Goal: Transaction & Acquisition: Purchase product/service

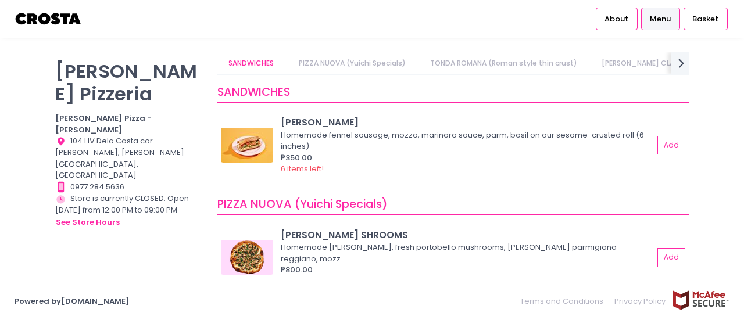
click at [343, 56] on link "PIZZA NUOVA (Yuichi Specials)" at bounding box center [352, 63] width 130 height 22
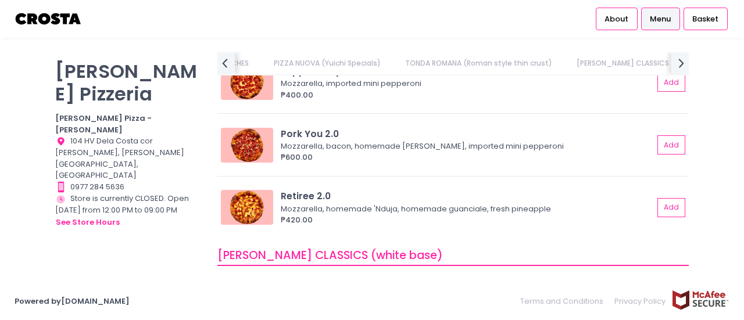
scroll to position [0, 191]
click at [667, 197] on div "Retiree 2.0 Mozzarella, homemade 'Nduja, homemade guanciale, fresh pineapple ₱4…" at bounding box center [453, 207] width 464 height 36
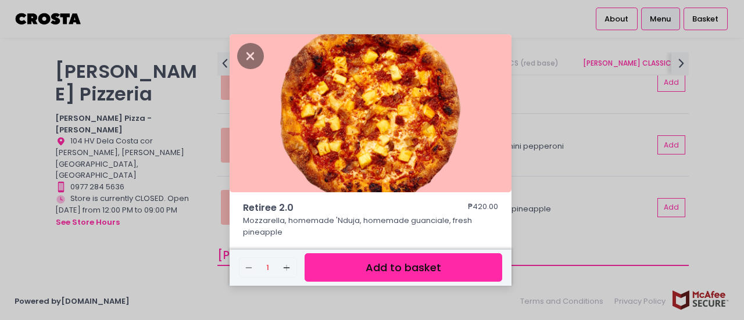
click at [359, 266] on button "Add to basket" at bounding box center [403, 267] width 198 height 28
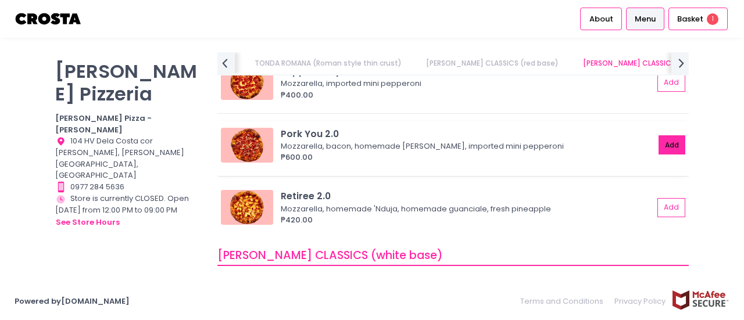
click at [661, 141] on button "Add" at bounding box center [671, 144] width 27 height 19
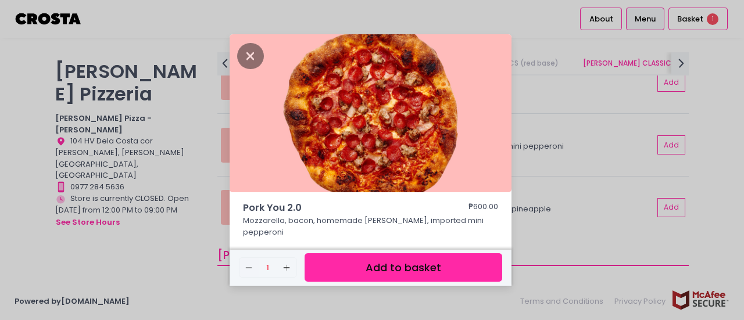
click at [462, 265] on button "Add to basket" at bounding box center [403, 267] width 198 height 28
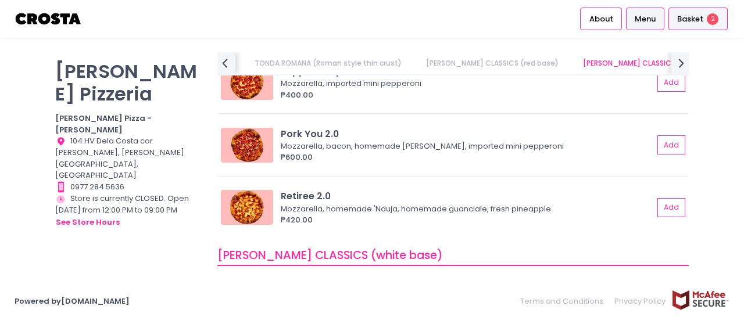
click at [695, 19] on span "Basket" at bounding box center [690, 19] width 26 height 12
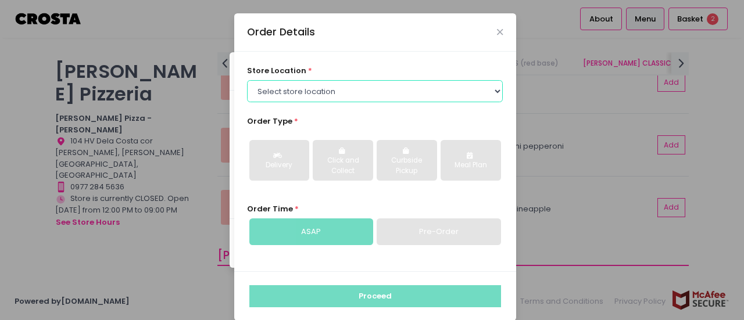
click at [414, 98] on select "Select store location [PERSON_NAME] Pizza - [PERSON_NAME] Pizza - [GEOGRAPHIC_D…" at bounding box center [375, 91] width 256 height 22
select select "5fabb2e53664a8677beaeb89"
click at [247, 80] on select "Select store location [PERSON_NAME] Pizza - [PERSON_NAME] Pizza - [GEOGRAPHIC_D…" at bounding box center [375, 91] width 256 height 22
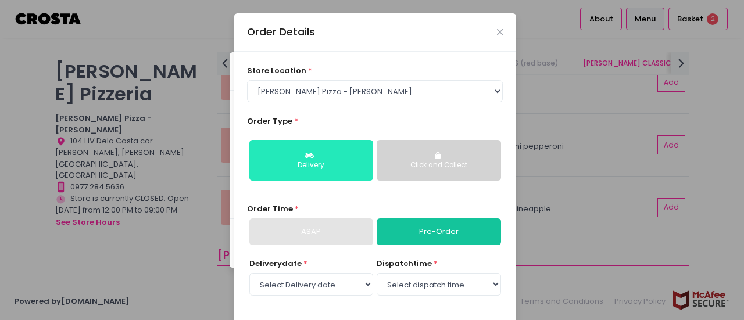
click at [333, 148] on button "Delivery" at bounding box center [311, 160] width 124 height 41
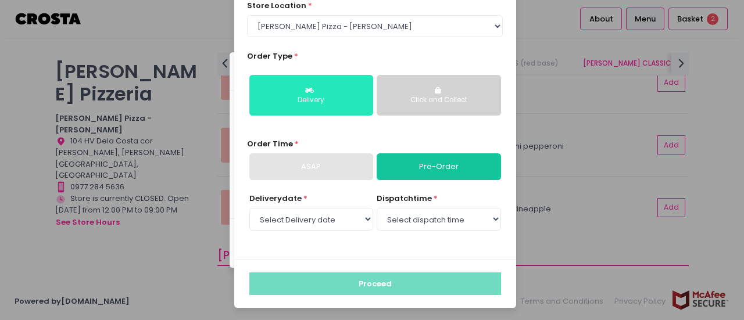
scroll to position [65, 0]
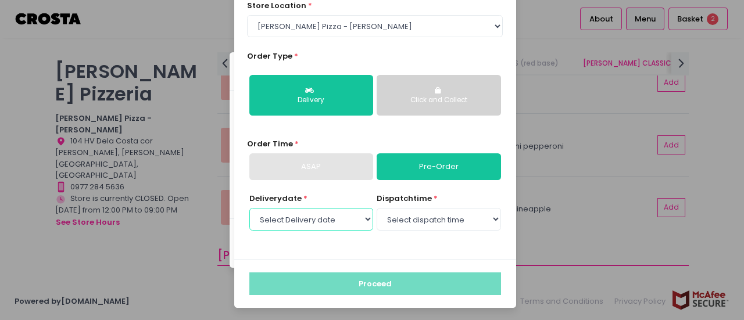
click at [352, 221] on select "Select Delivery date [DATE] [DATE] [DATE] [DATE] [DATE] [DATE]" at bounding box center [311, 219] width 124 height 22
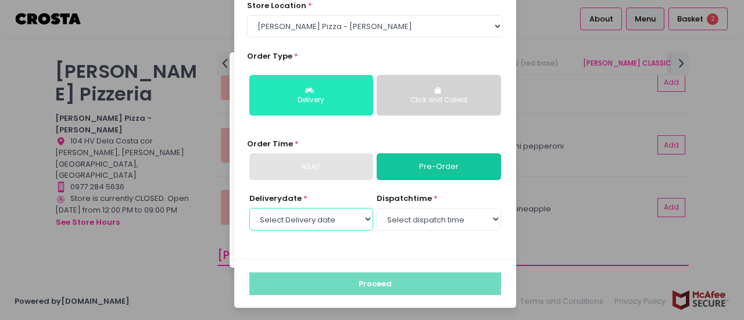
select select "[DATE]"
click at [249, 208] on select "Select Delivery date [DATE] [DATE] [DATE] [DATE] [DATE] [DATE]" at bounding box center [311, 219] width 124 height 22
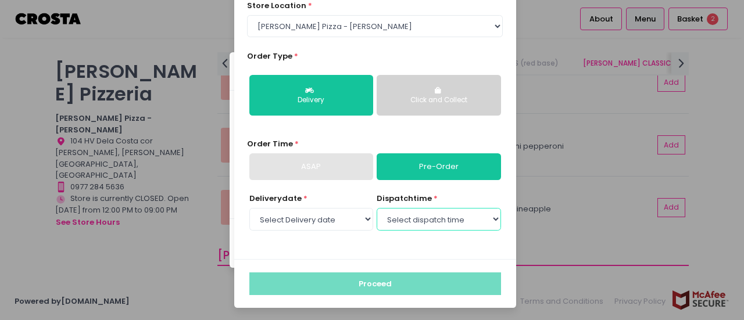
click at [412, 222] on select "Select dispatch time 12:00 PM - 12:30 PM 12:30 PM - 01:00 PM 01:00 PM - 01:30 P…" at bounding box center [438, 219] width 124 height 22
select select "12:00"
click at [376, 208] on select "Select dispatch time 12:00 PM - 12:30 PM 12:30 PM - 01:00 PM 01:00 PM - 01:30 P…" at bounding box center [438, 219] width 124 height 22
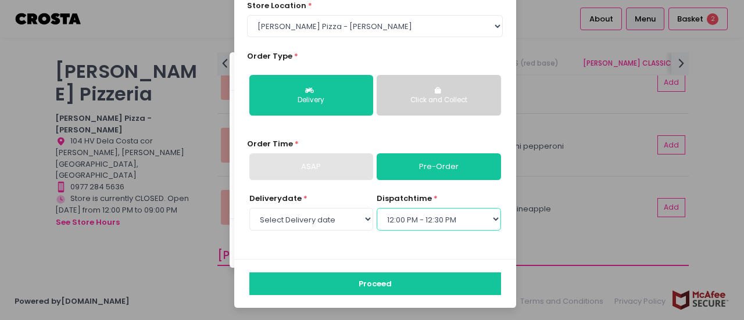
scroll to position [0, 0]
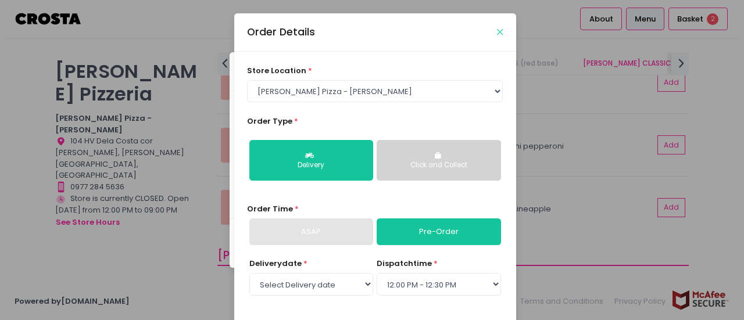
click at [497, 35] on icon "Close" at bounding box center [500, 32] width 6 height 9
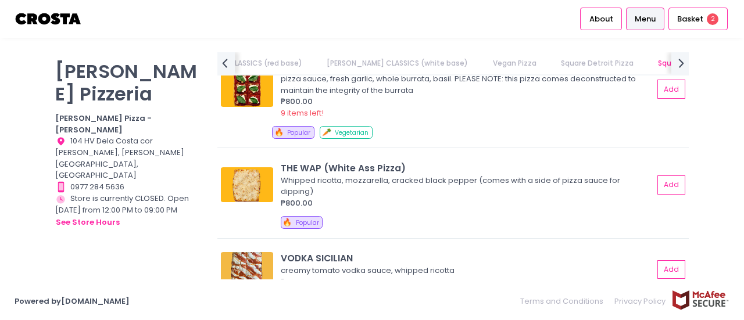
scroll to position [1685, 0]
